Goal: Entertainment & Leisure: Browse casually

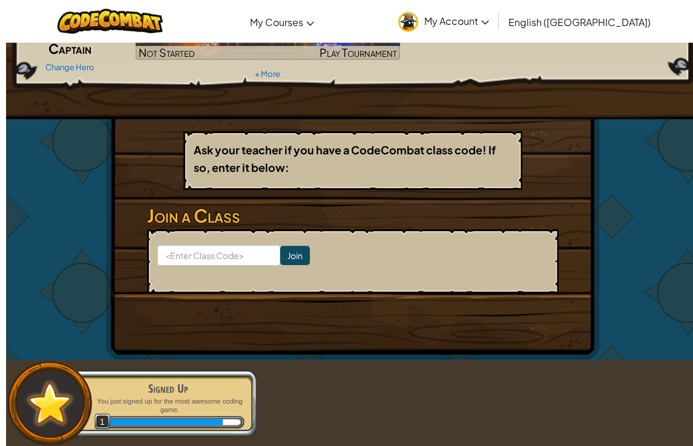
scroll to position [183, 0]
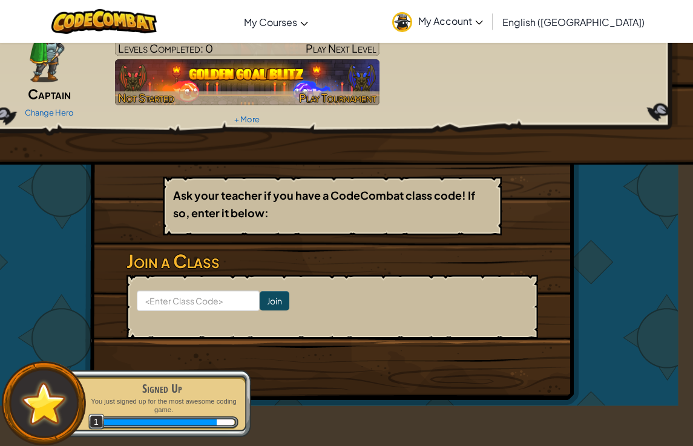
click at [170, 77] on img at bounding box center [247, 82] width 265 height 46
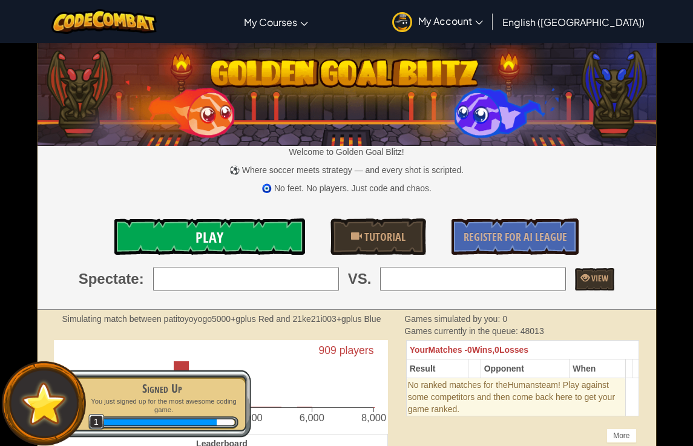
click at [153, 234] on link "Play" at bounding box center [209, 237] width 191 height 36
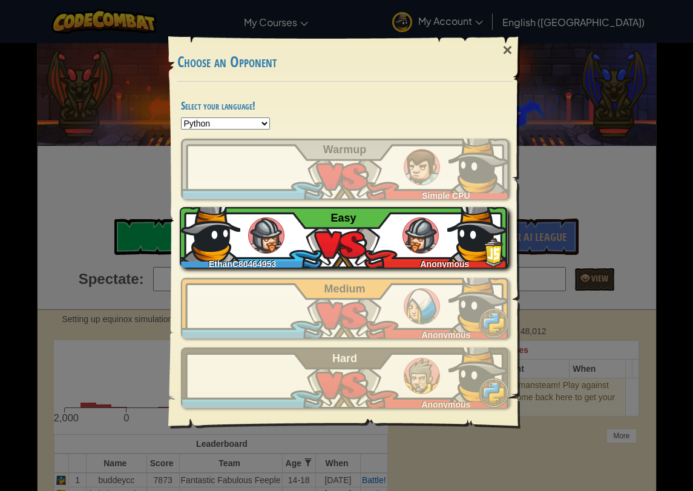
click at [471, 235] on img at bounding box center [477, 231] width 61 height 61
